Goal: Entertainment & Leisure: Consume media (video, audio)

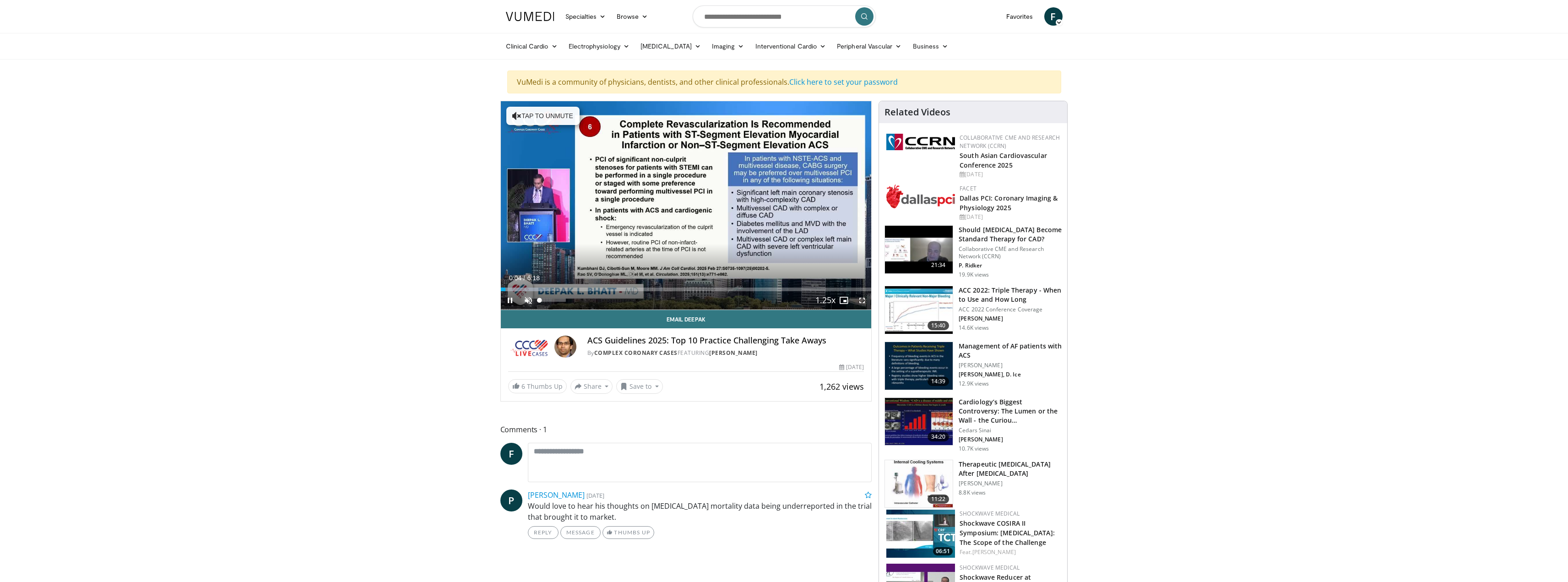
click at [533, 298] on span "Video Player" at bounding box center [528, 300] width 18 height 18
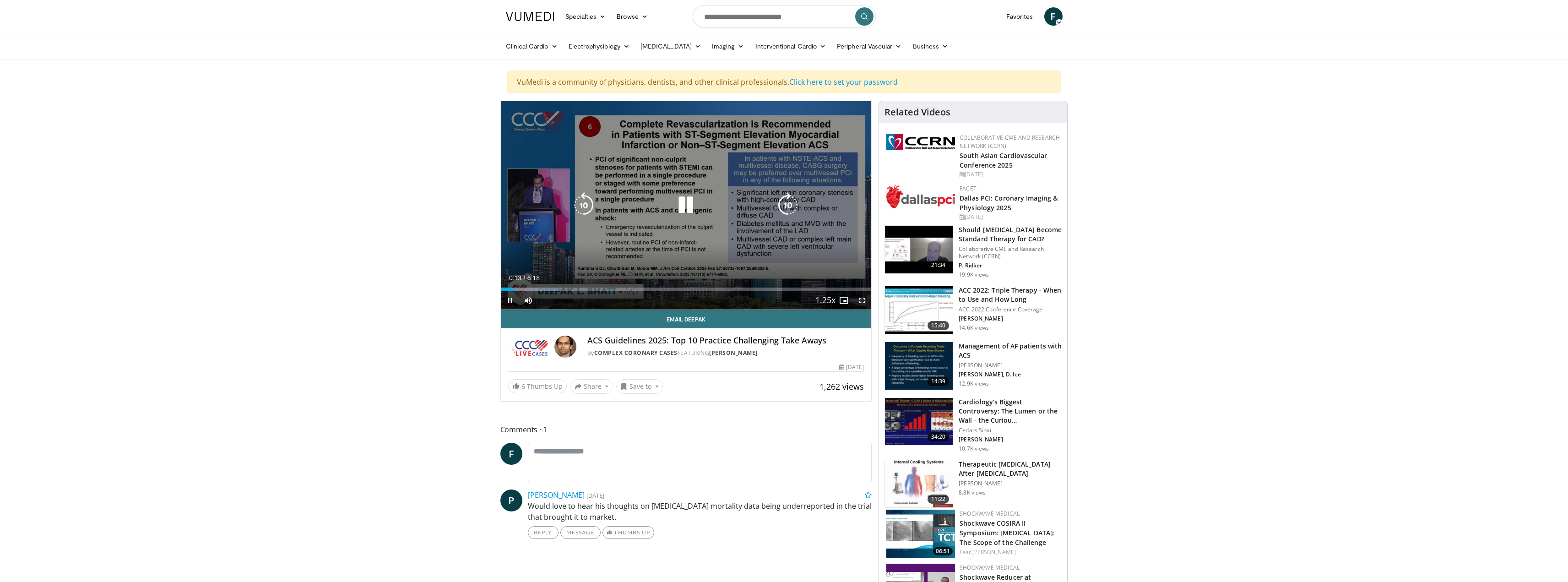
click at [859, 303] on video-js "**********" at bounding box center [686, 205] width 371 height 208
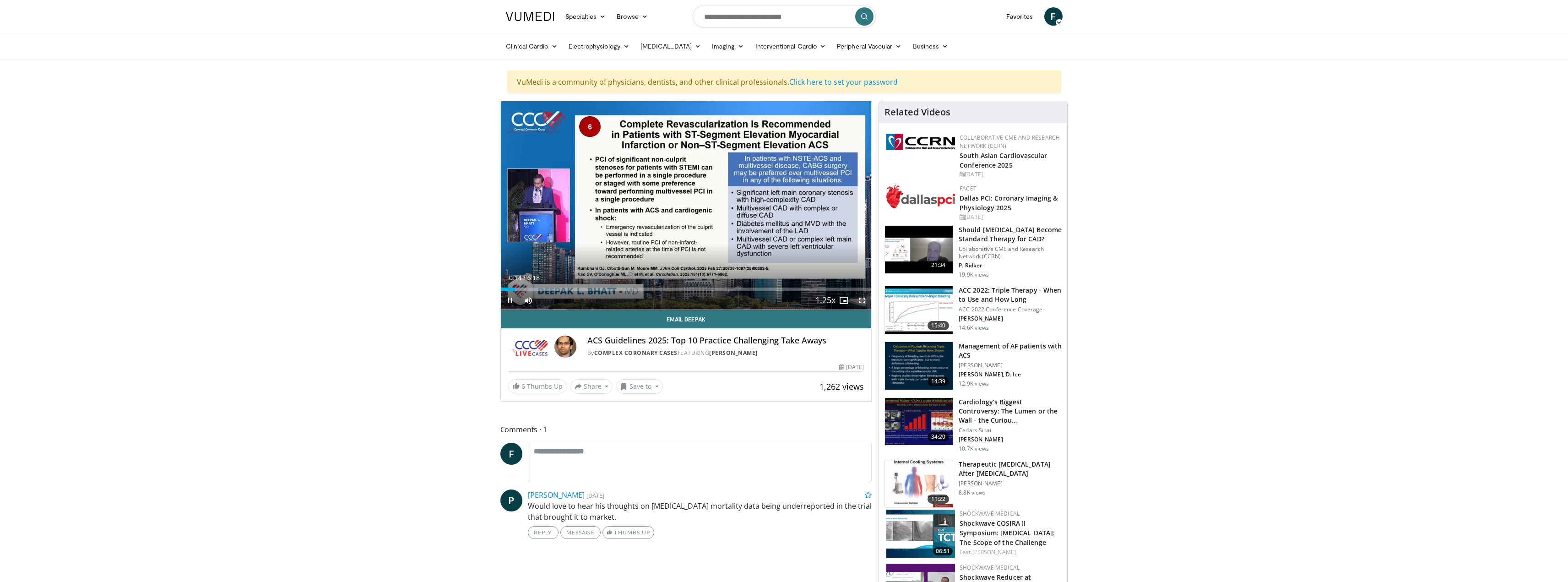
click at [861, 303] on span "Video Player" at bounding box center [862, 300] width 18 height 18
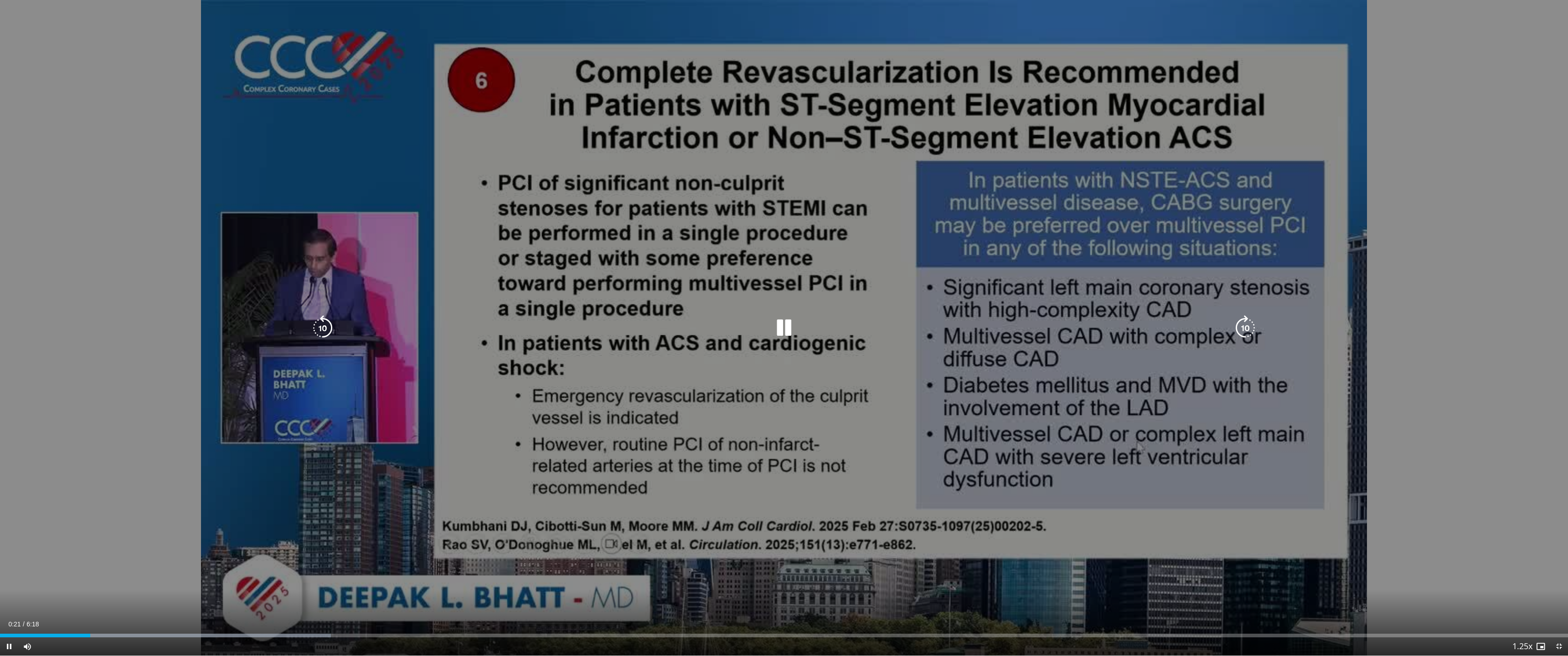
click at [981, 413] on div "10 seconds Tap to unmute" at bounding box center [784, 328] width 1568 height 656
click at [931, 268] on div "10 seconds Tap to unmute" at bounding box center [784, 328] width 1568 height 656
click at [961, 219] on div "10 seconds Tap to unmute" at bounding box center [784, 328] width 1568 height 656
click at [475, 399] on div "10 seconds Tap to unmute" at bounding box center [784, 328] width 1568 height 656
drag, startPoint x: 835, startPoint y: 449, endPoint x: 842, endPoint y: 460, distance: 13.0
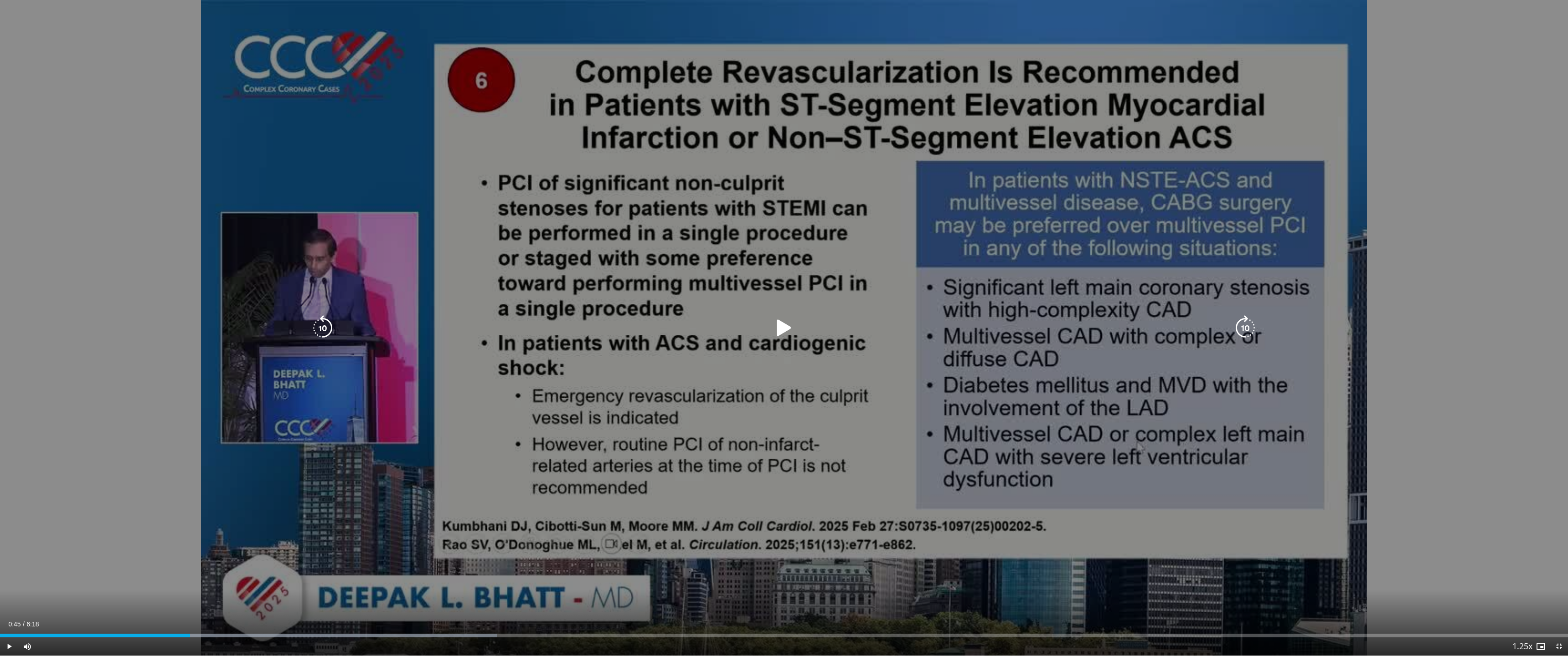
click at [835, 449] on div "10 seconds Tap to unmute" at bounding box center [784, 328] width 1568 height 656
click at [915, 512] on div "10 seconds Tap to unmute" at bounding box center [784, 328] width 1568 height 656
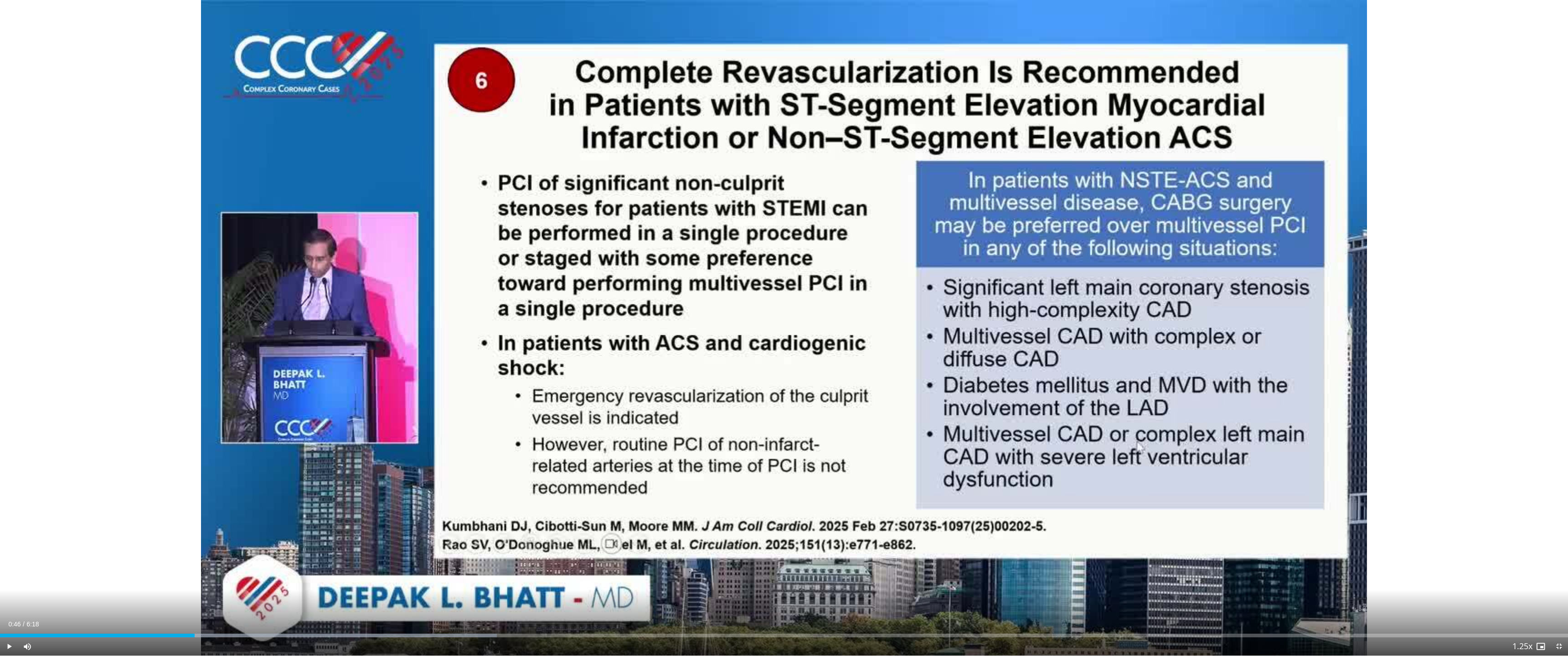
click at [876, 503] on div "10 seconds Tap to unmute" at bounding box center [784, 328] width 1568 height 656
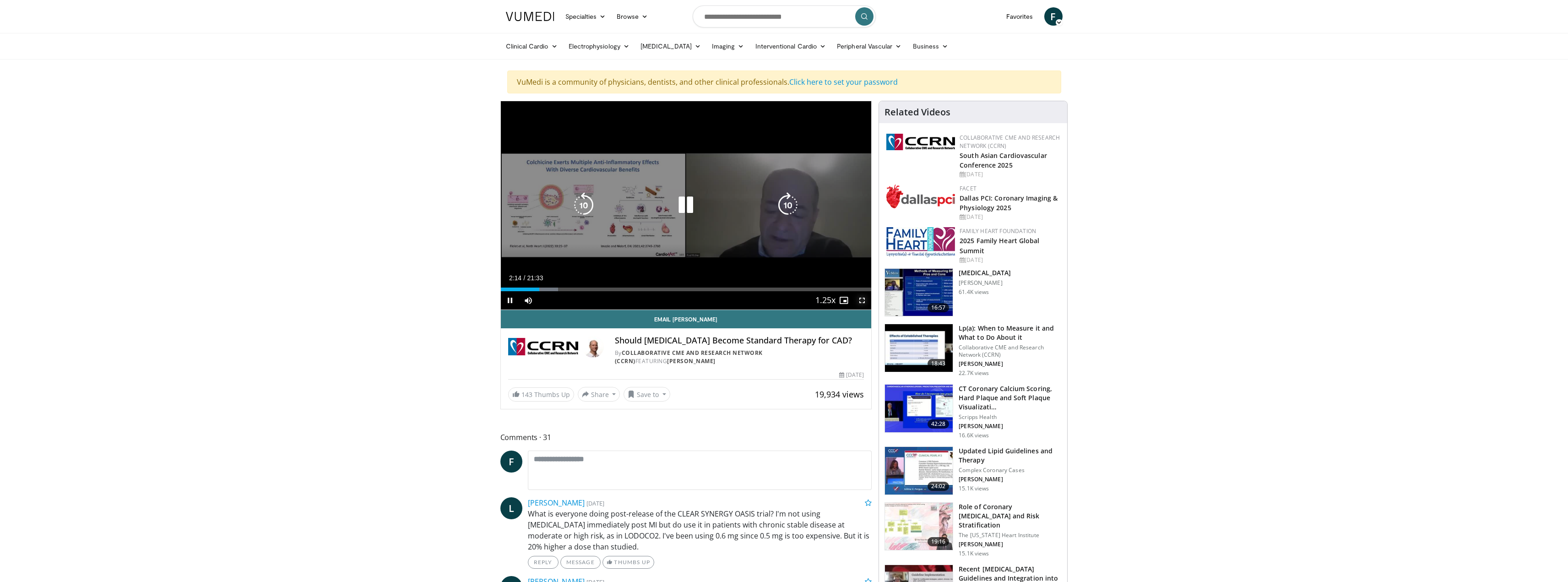
drag, startPoint x: 861, startPoint y: 298, endPoint x: 861, endPoint y: 353, distance: 55.0
click at [861, 298] on span "Video Player" at bounding box center [862, 300] width 18 height 18
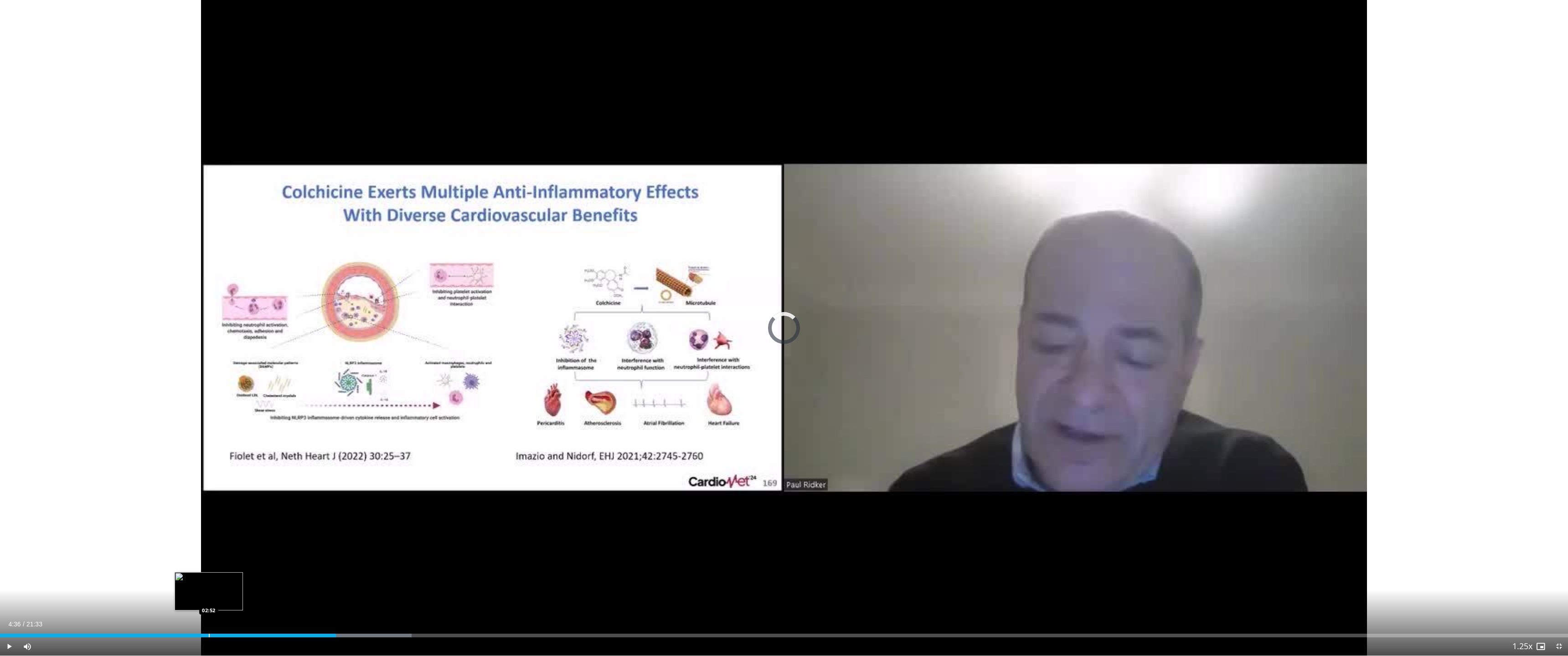
click at [209, 579] on div "Loaded : 26.25% 02:52 02:52" at bounding box center [784, 633] width 1568 height 9
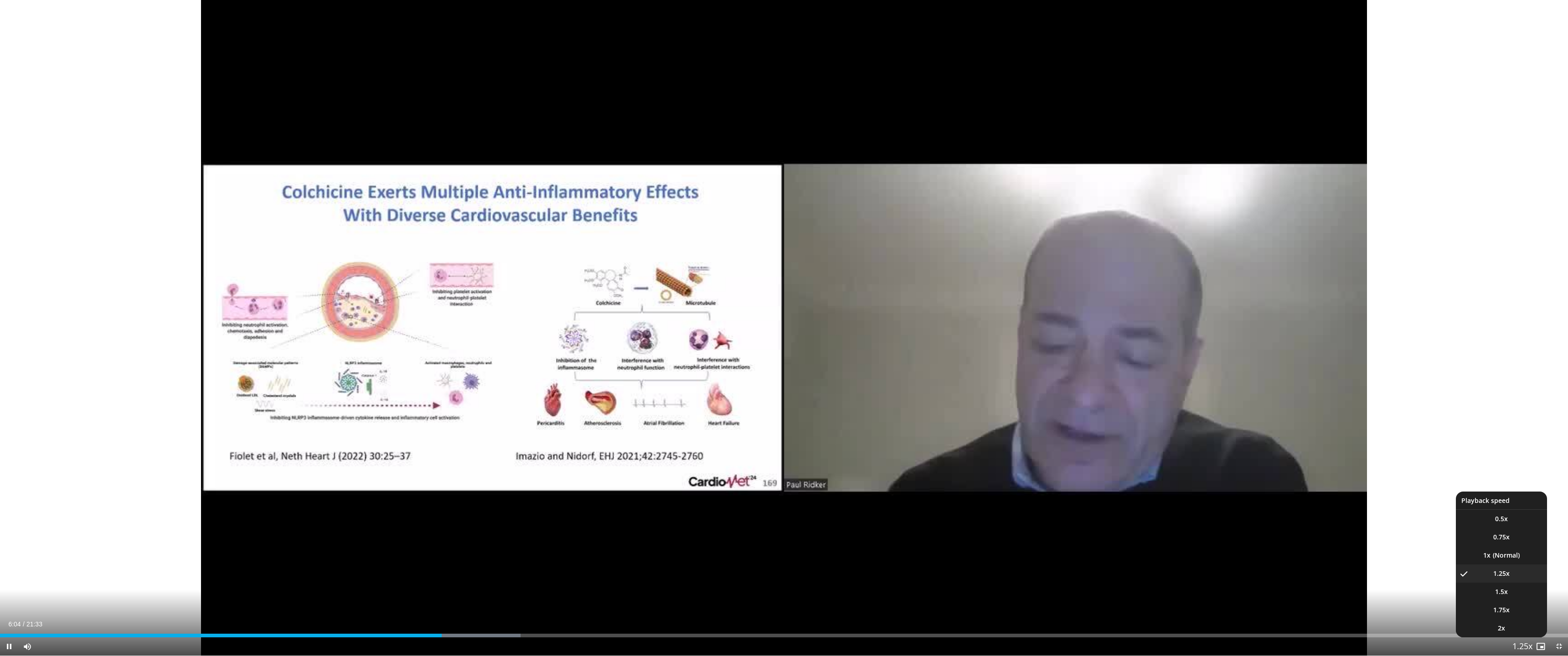
click at [1527, 579] on span "Video Player" at bounding box center [1522, 647] width 13 height 18
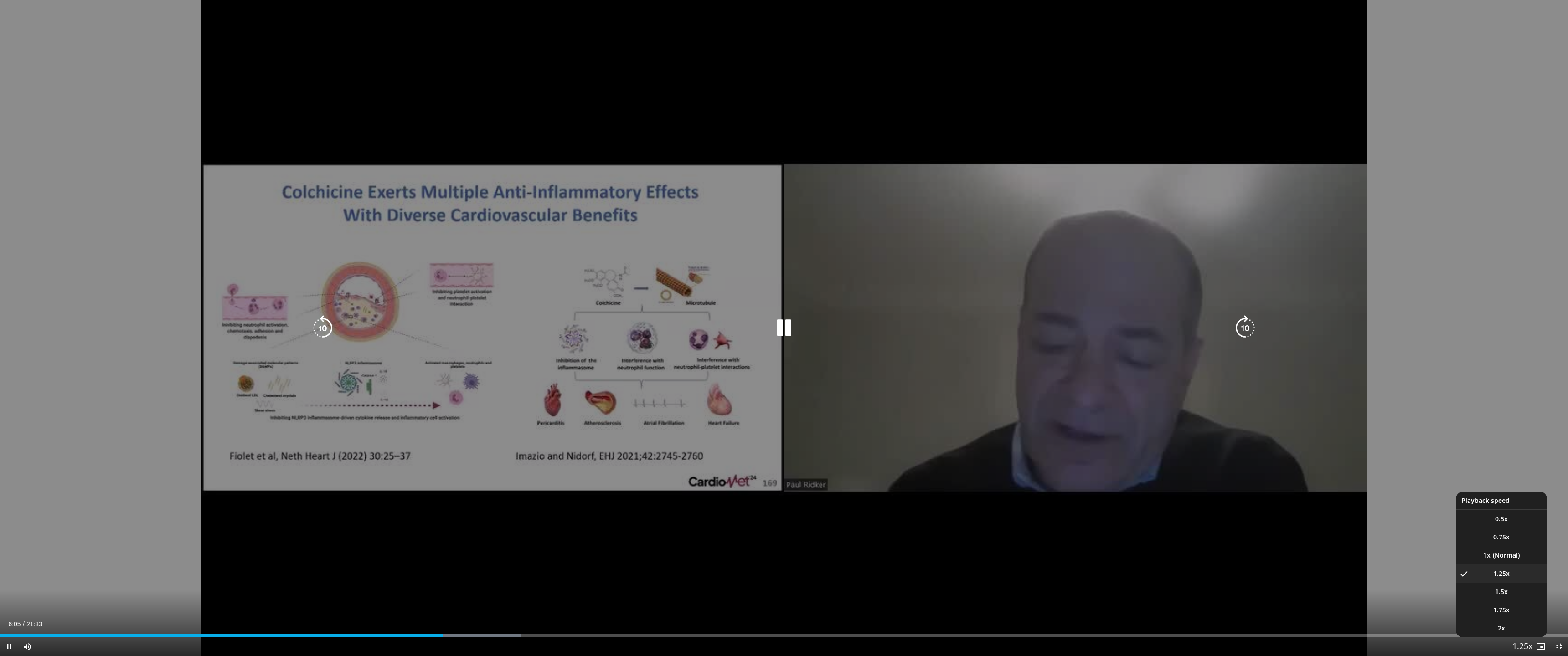
click at [1527, 579] on span "Video Player" at bounding box center [1522, 647] width 13 height 18
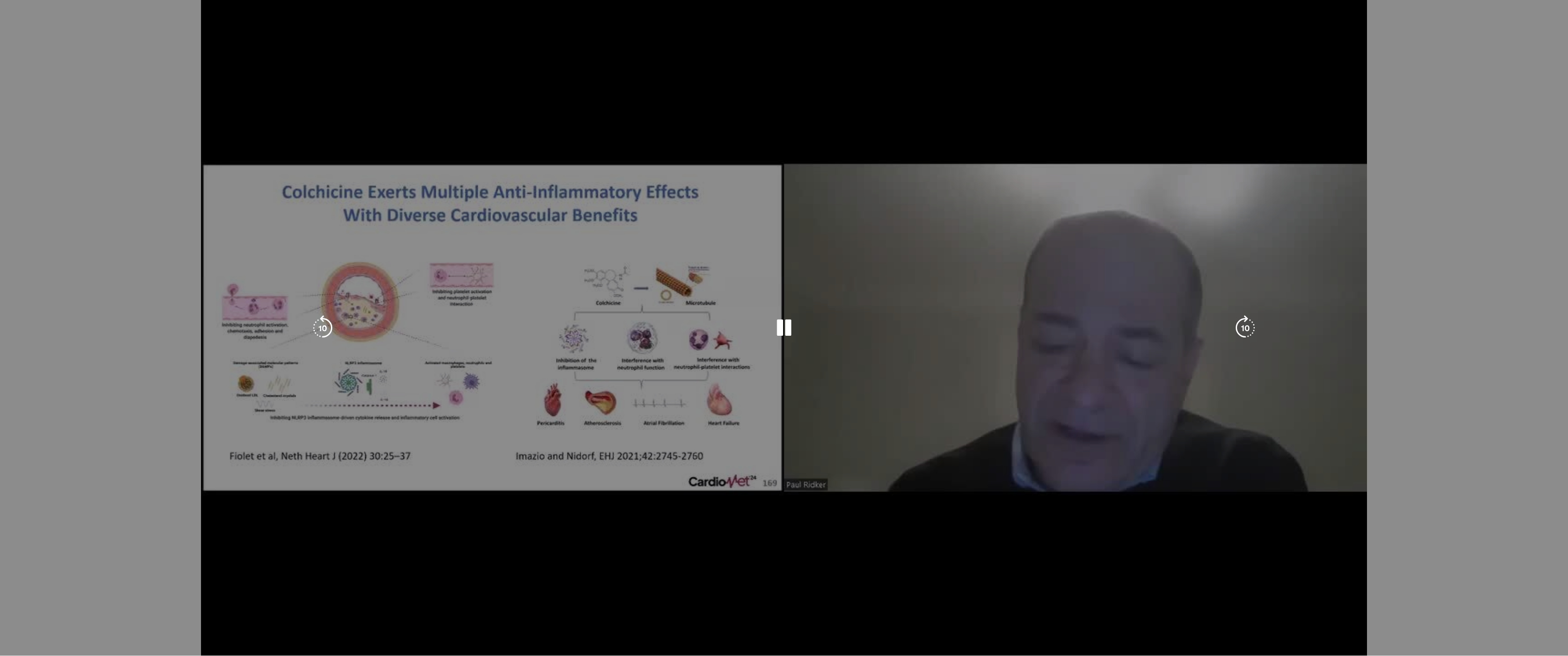
click at [1527, 579] on div "10 seconds Tap to unmute" at bounding box center [784, 328] width 1568 height 656
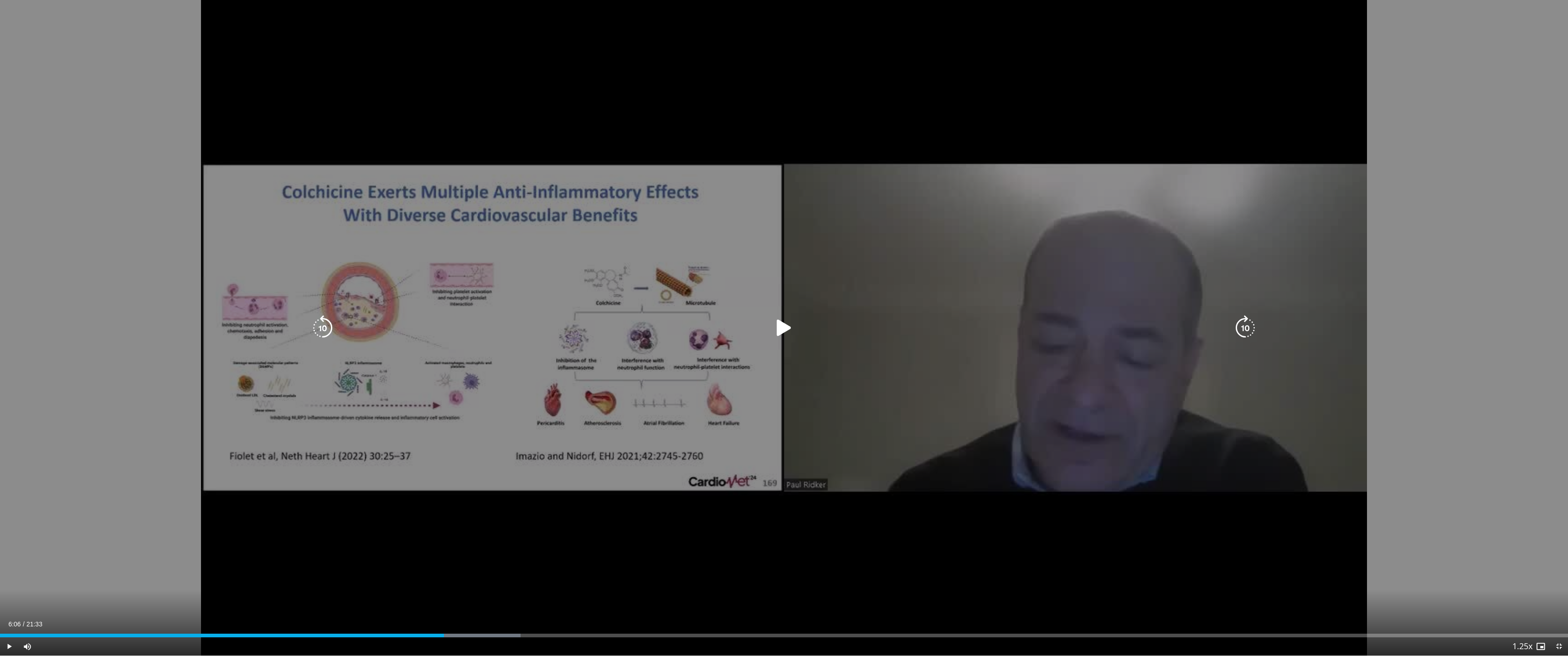
click at [1527, 579] on span "Video Player" at bounding box center [1522, 647] width 13 height 18
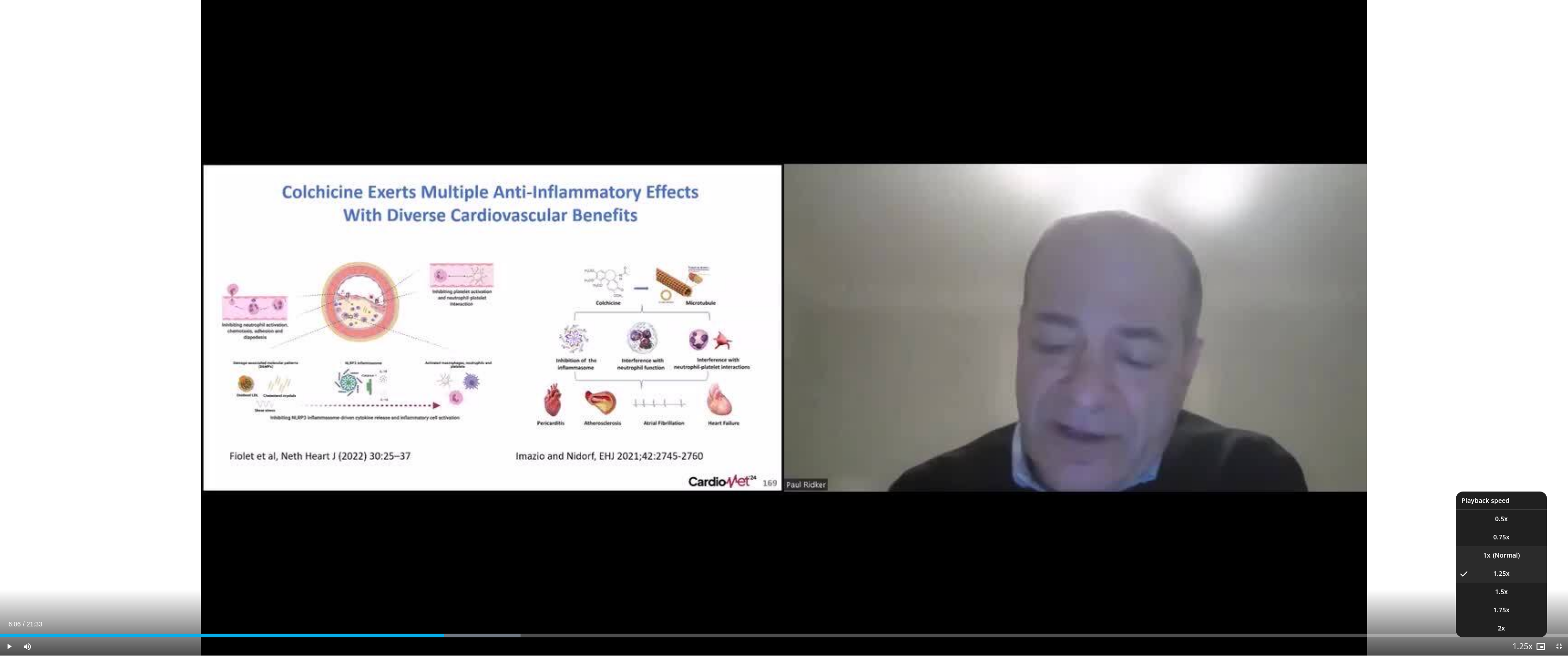
click at [1505, 556] on li "1x" at bounding box center [1502, 556] width 91 height 18
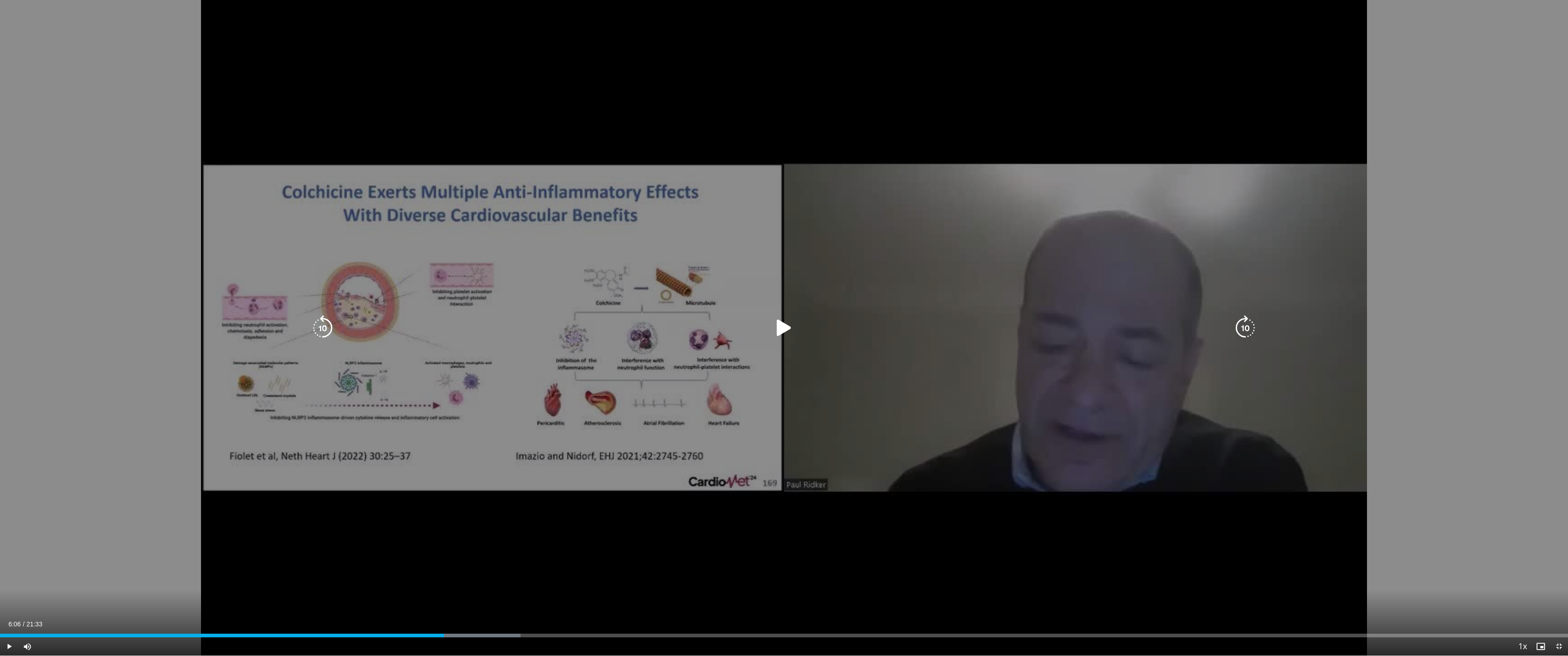
click at [1111, 462] on div "10 seconds Tap to unmute" at bounding box center [784, 328] width 1568 height 656
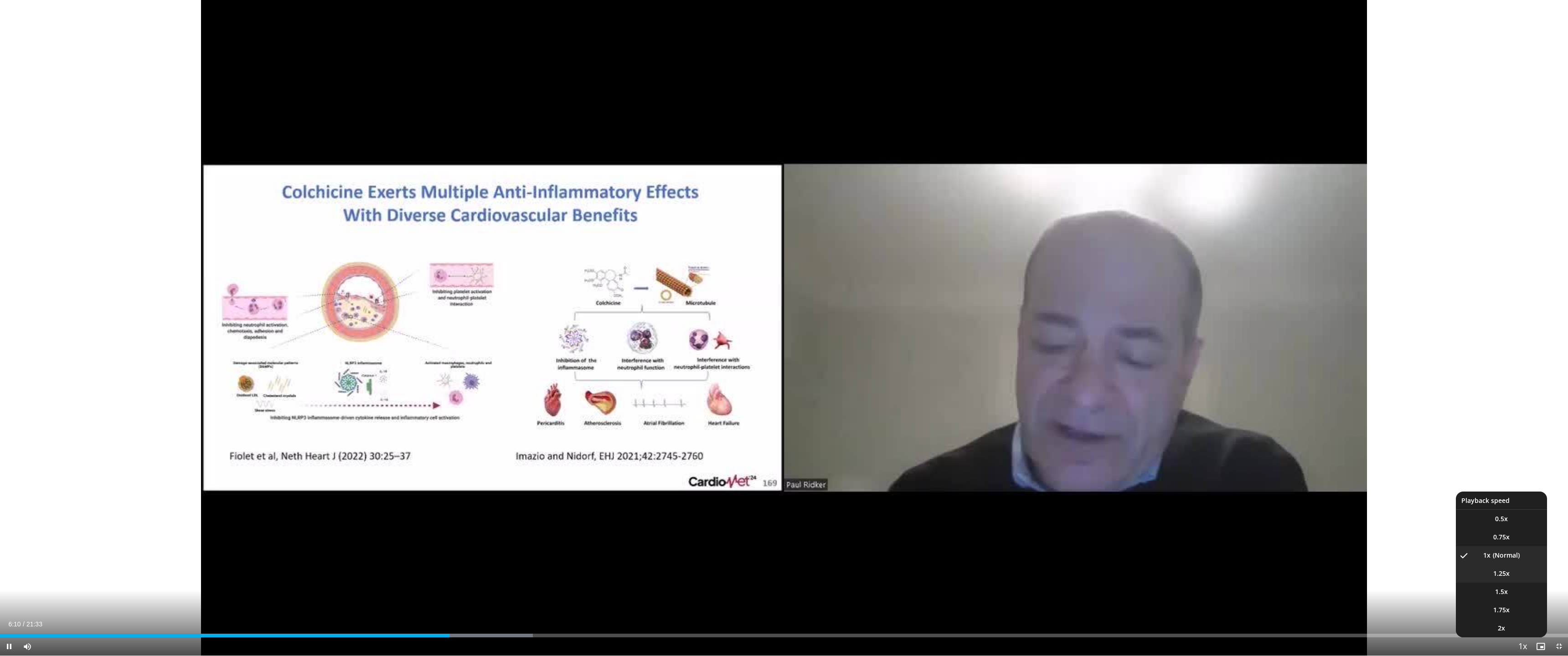
click at [1496, 576] on span "1.25x" at bounding box center [1501, 573] width 16 height 9
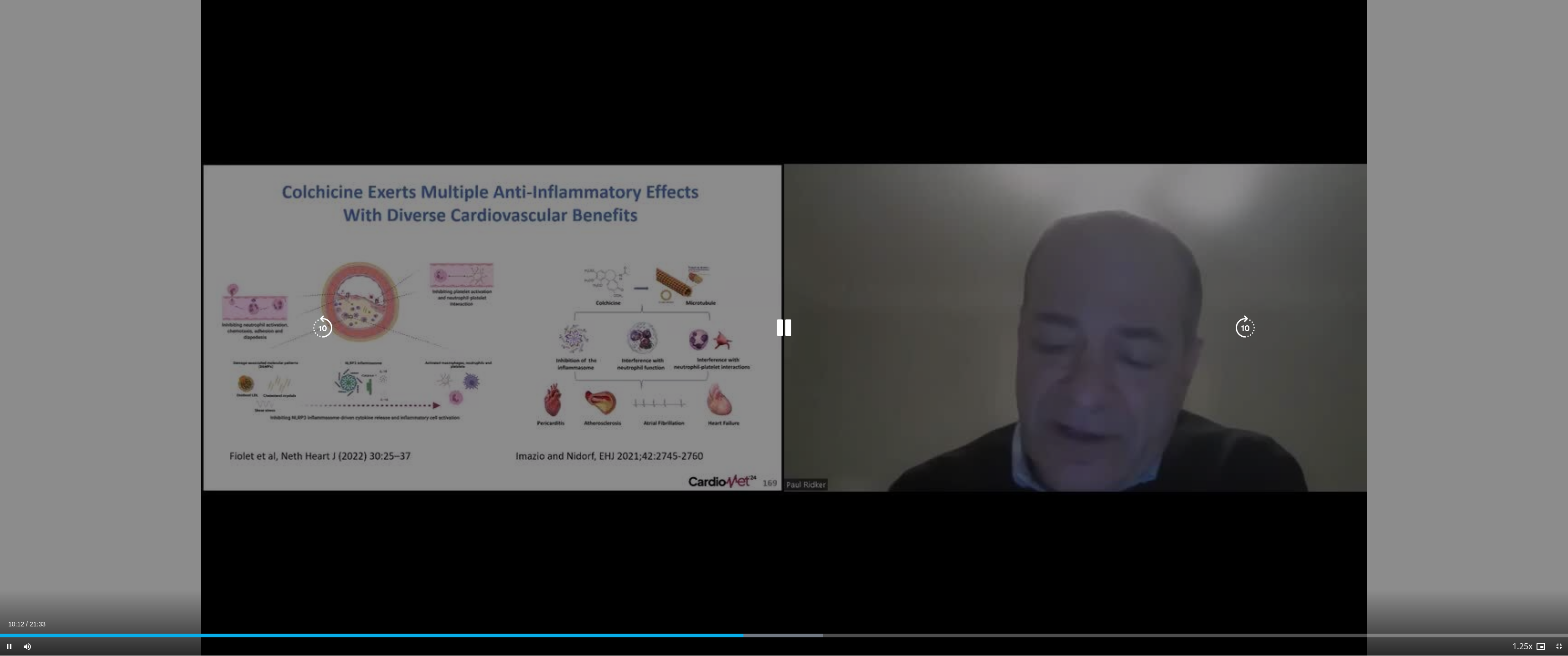
click at [1030, 440] on div "10 seconds Tap to unmute" at bounding box center [784, 328] width 1568 height 656
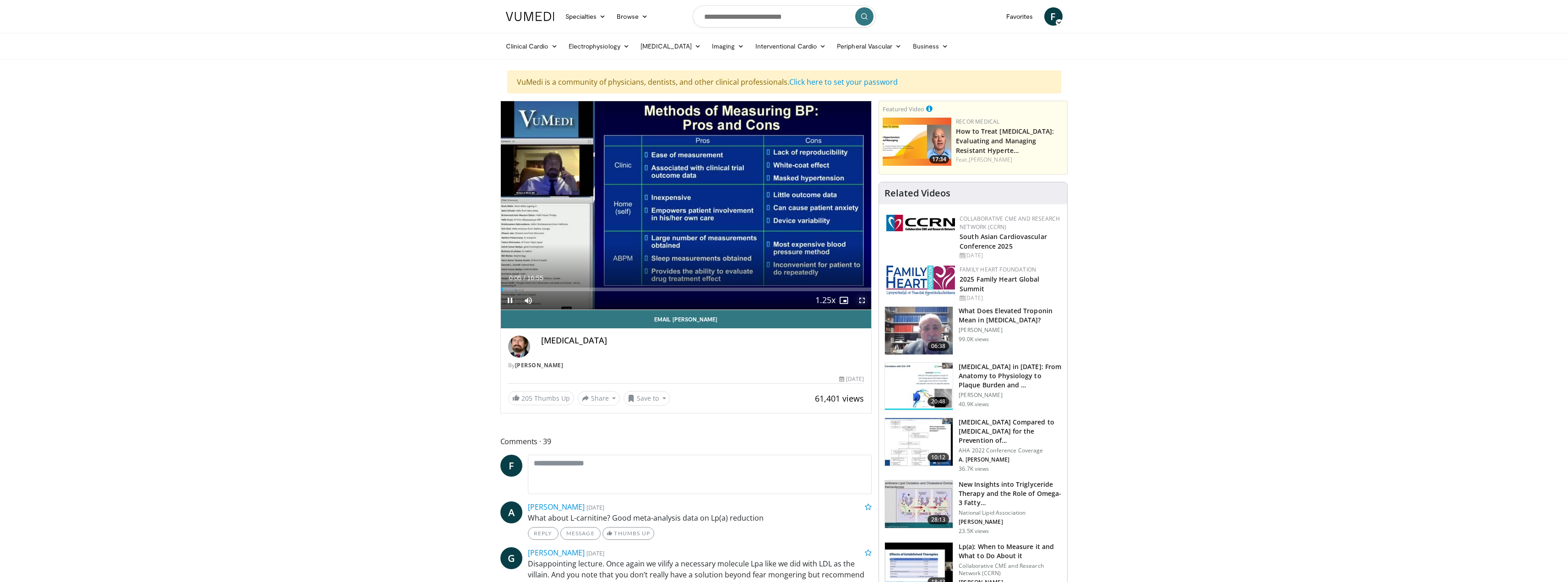
click at [865, 301] on span "Video Player" at bounding box center [862, 300] width 18 height 18
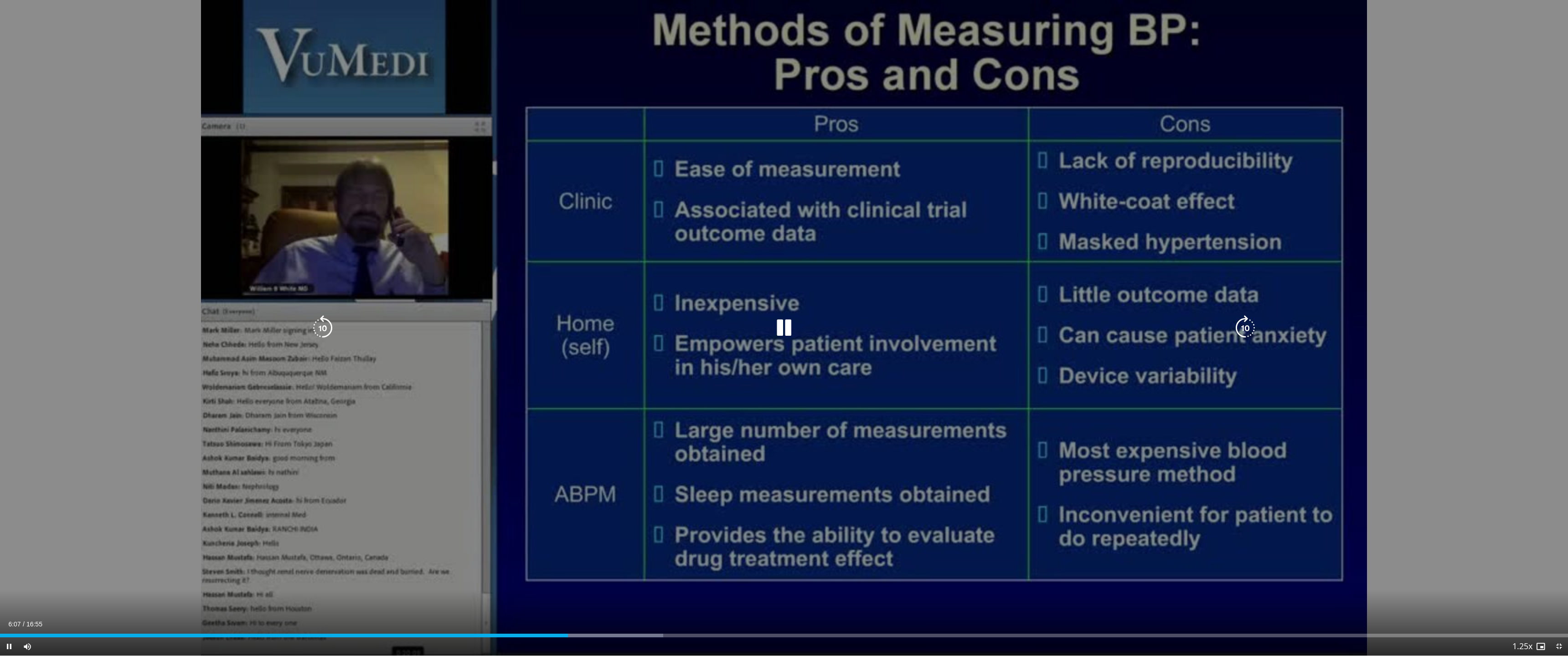
click at [912, 262] on div "10 seconds Tap to unmute" at bounding box center [784, 328] width 1568 height 656
